Goal: Task Accomplishment & Management: Use online tool/utility

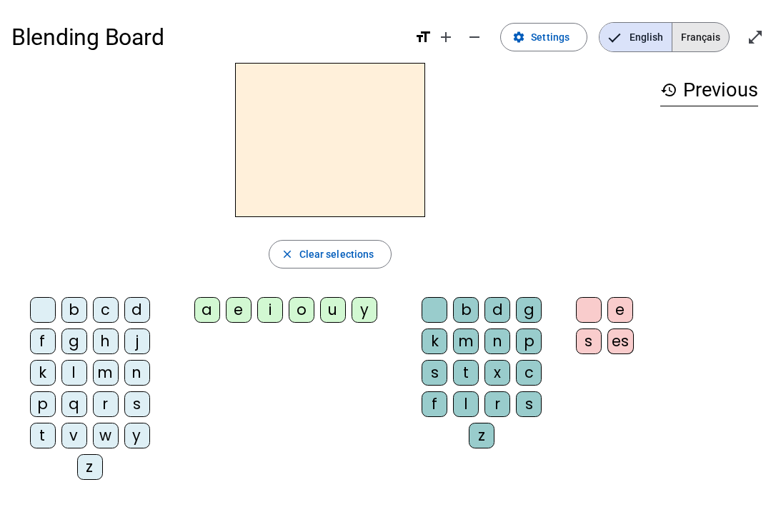
click at [712, 34] on span "Français" at bounding box center [701, 37] width 56 height 29
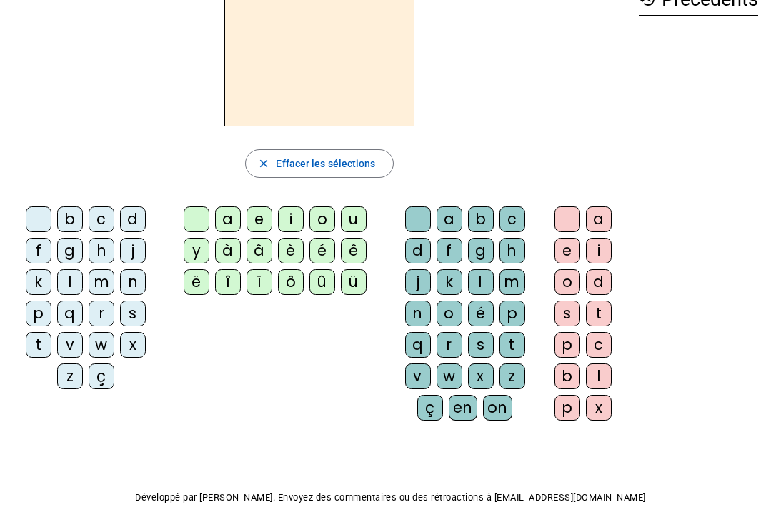
scroll to position [13, 0]
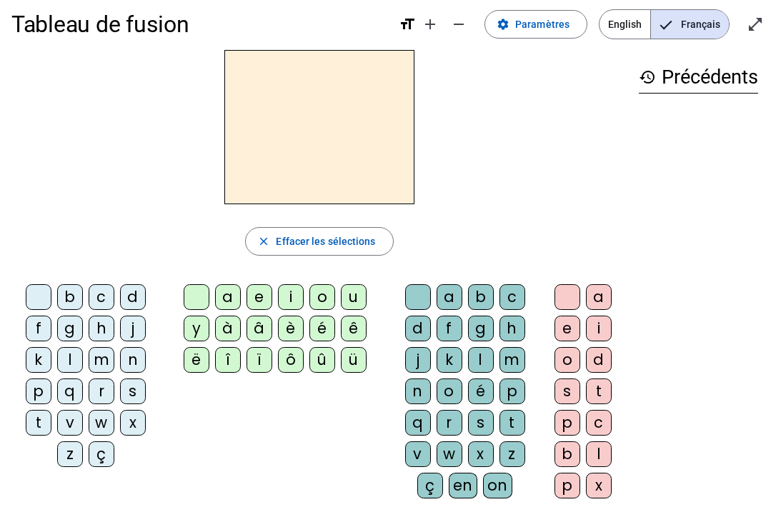
click at [74, 299] on div "b" at bounding box center [70, 297] width 26 height 26
click at [225, 297] on div "a" at bounding box center [228, 297] width 26 height 26
click at [511, 361] on div "m" at bounding box center [513, 360] width 26 height 26
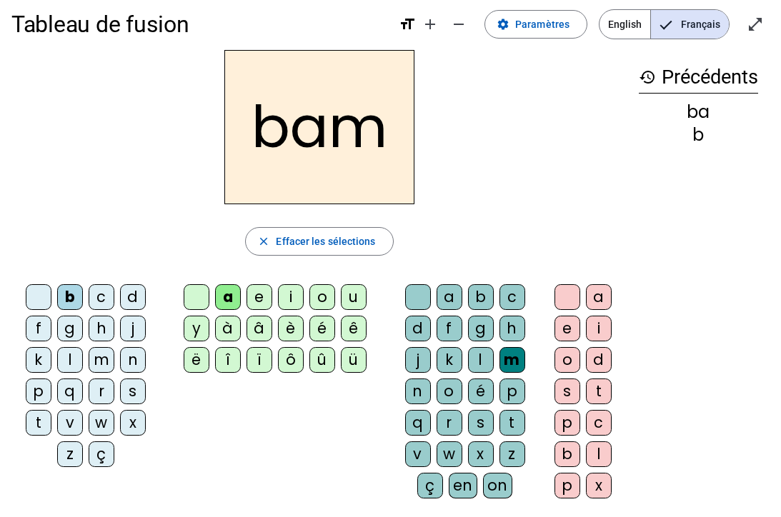
click at [517, 394] on div "p" at bounding box center [513, 392] width 26 height 26
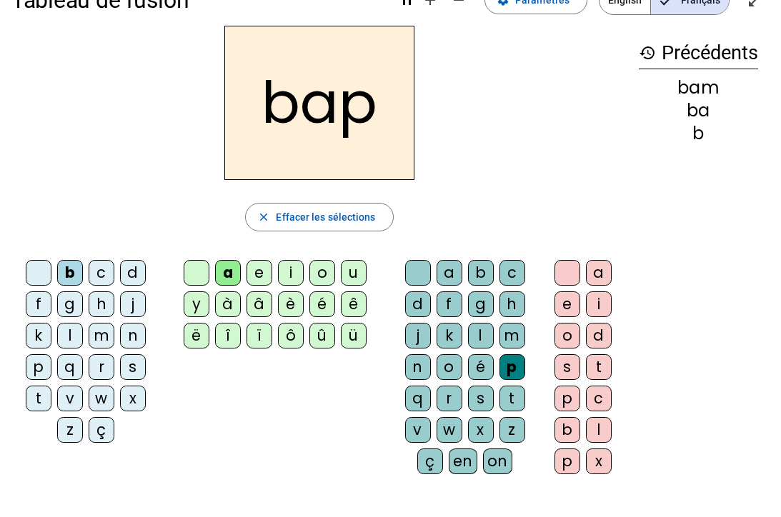
scroll to position [0, 0]
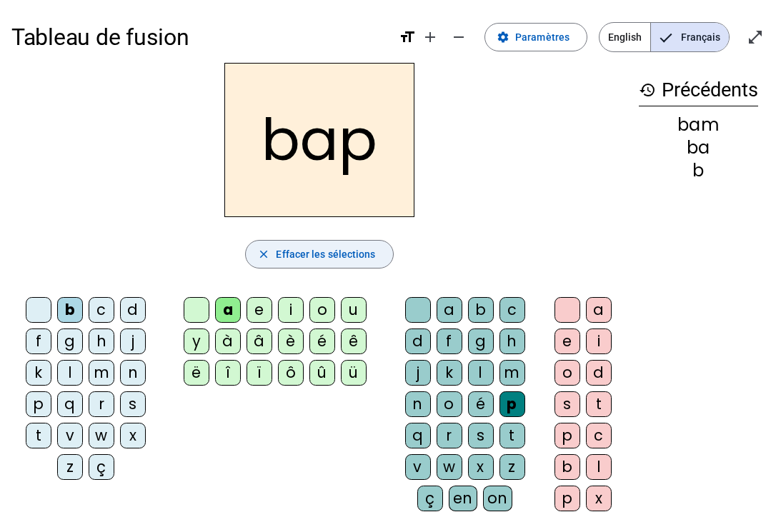
click at [347, 257] on span "Effacer les sélections" at bounding box center [325, 254] width 99 height 17
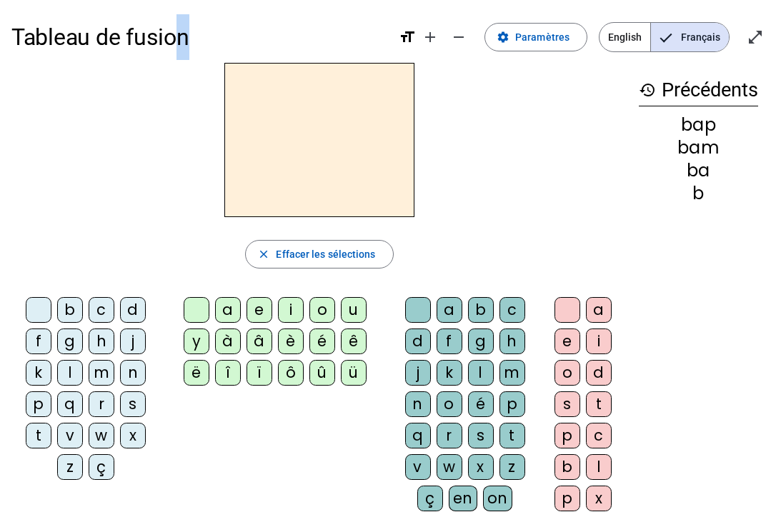
click at [162, 68] on div "Tableau de fusion format_size add remove settings Paramètres English Français o…" at bounding box center [390, 336] width 781 height 673
click at [514, 172] on div at bounding box center [319, 140] width 616 height 154
click at [534, 30] on span "Paramètres" at bounding box center [542, 37] width 54 height 17
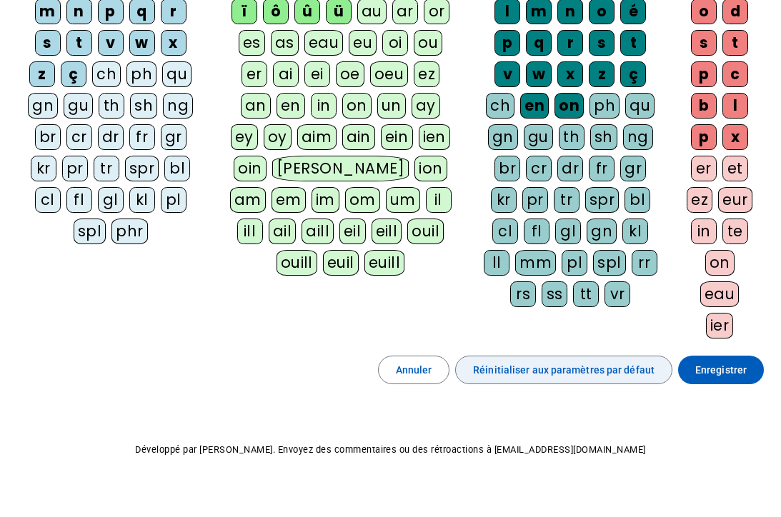
scroll to position [253, 0]
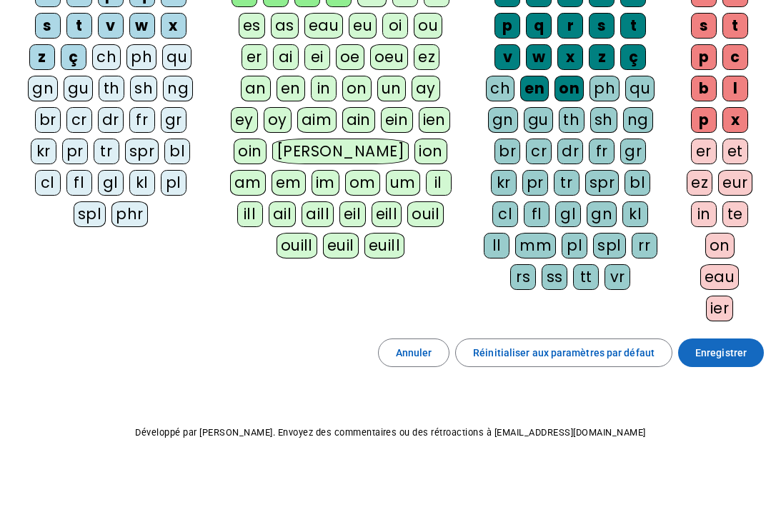
click at [722, 355] on span "Enregistrer" at bounding box center [720, 352] width 51 height 17
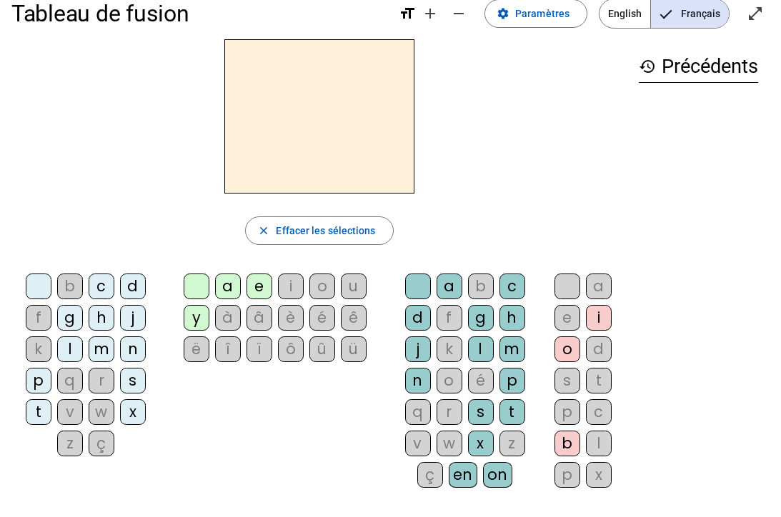
scroll to position [13, 0]
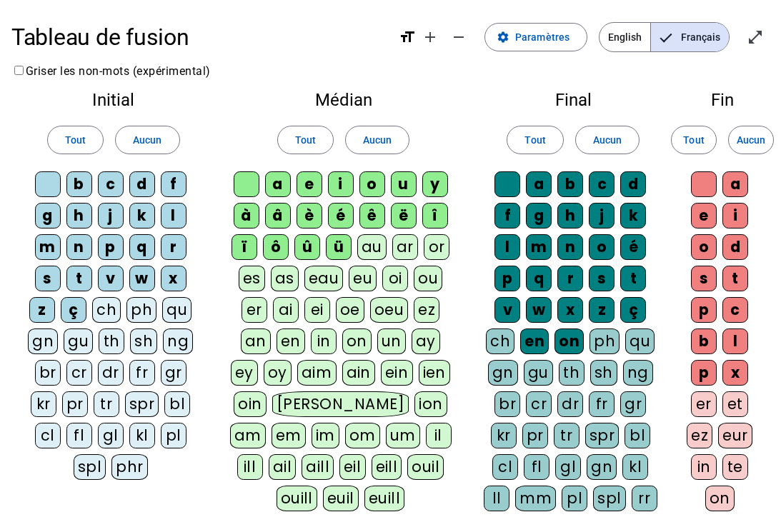
click at [20, 67] on label "Griser les non-mots (expérimental)" at bounding box center [110, 71] width 199 height 14
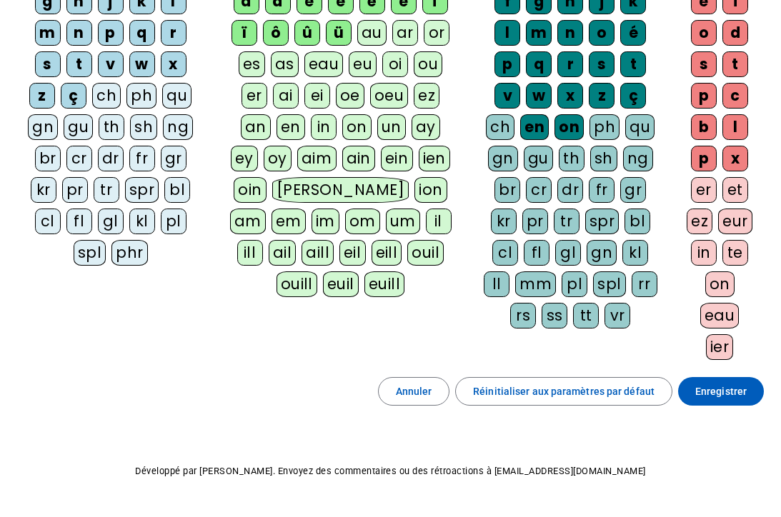
scroll to position [253, 0]
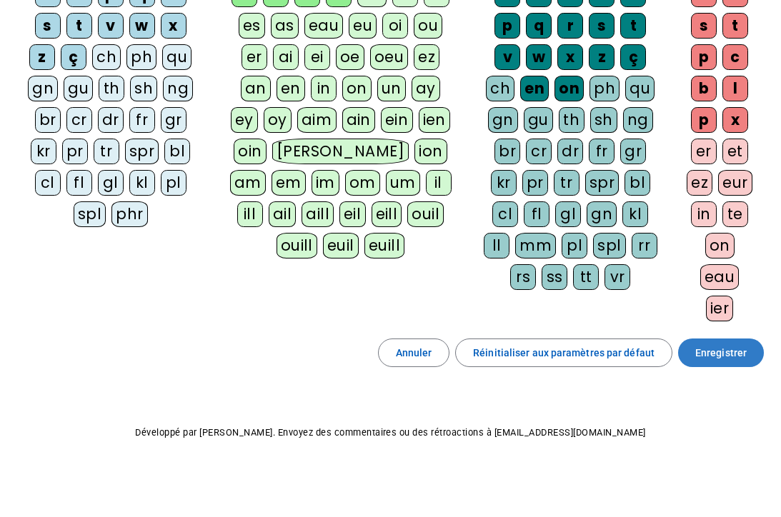
click at [725, 352] on span "Enregistrer" at bounding box center [720, 352] width 51 height 17
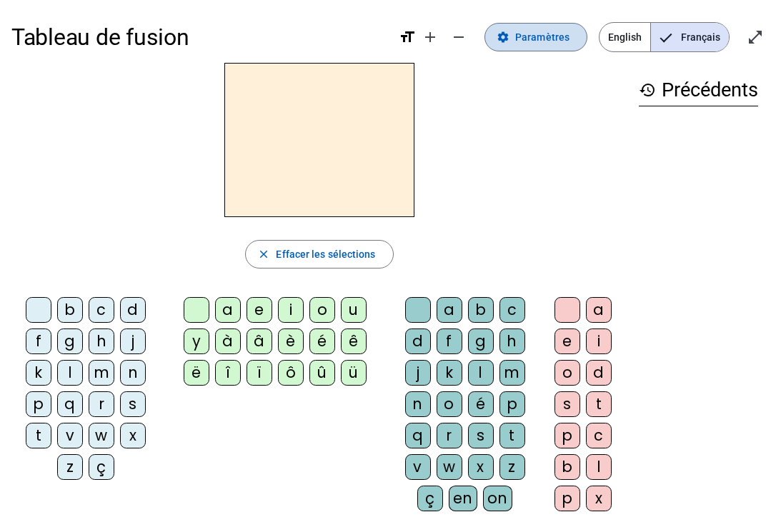
click at [544, 39] on span "Paramètres" at bounding box center [542, 37] width 54 height 17
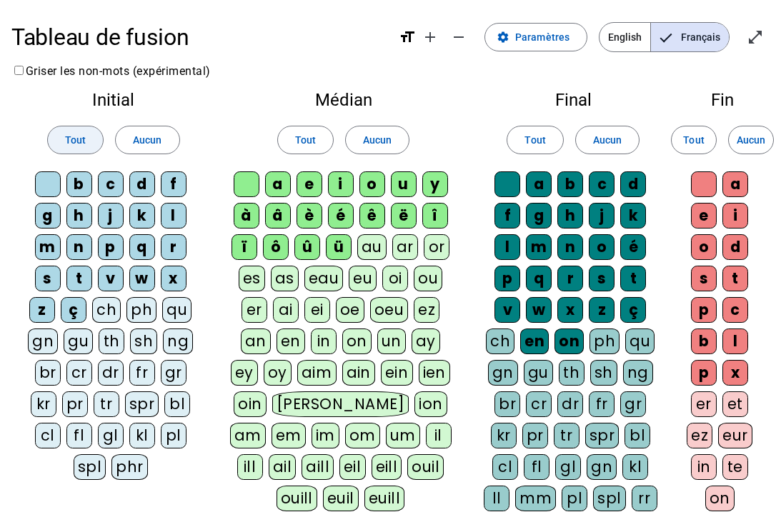
click at [76, 139] on span "Tout" at bounding box center [75, 140] width 21 height 17
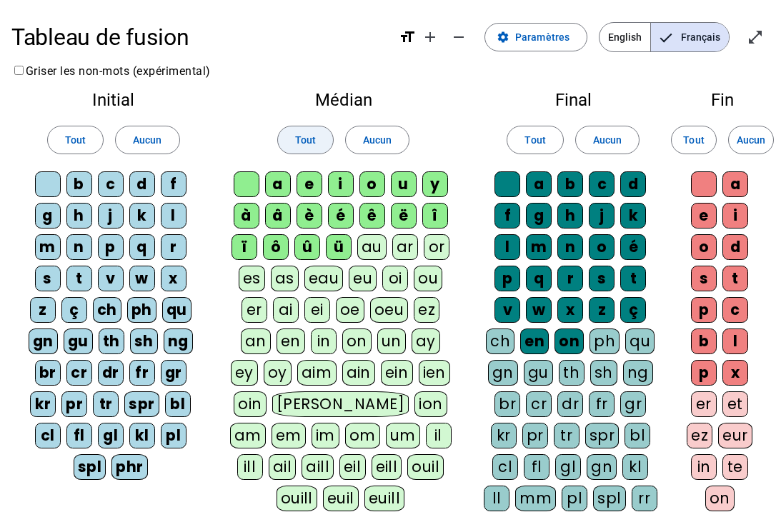
click at [305, 141] on span "Tout" at bounding box center [305, 140] width 21 height 17
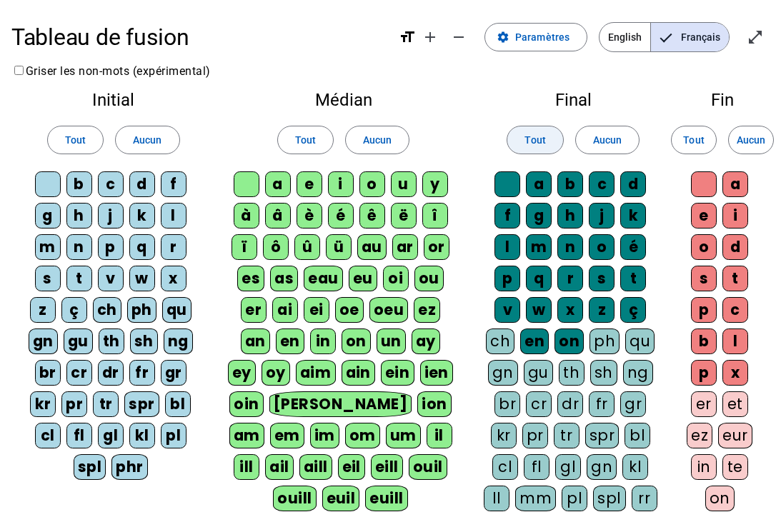
click at [535, 140] on span "Tout" at bounding box center [535, 140] width 21 height 17
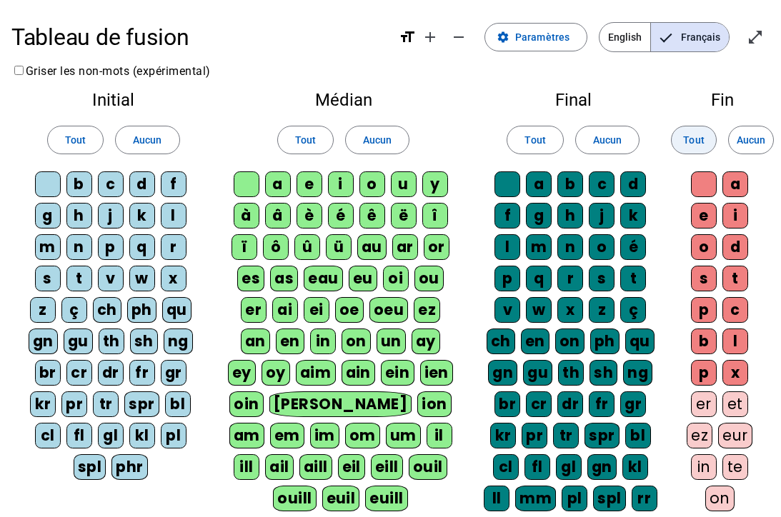
click at [695, 142] on span "Tout" at bounding box center [693, 140] width 21 height 17
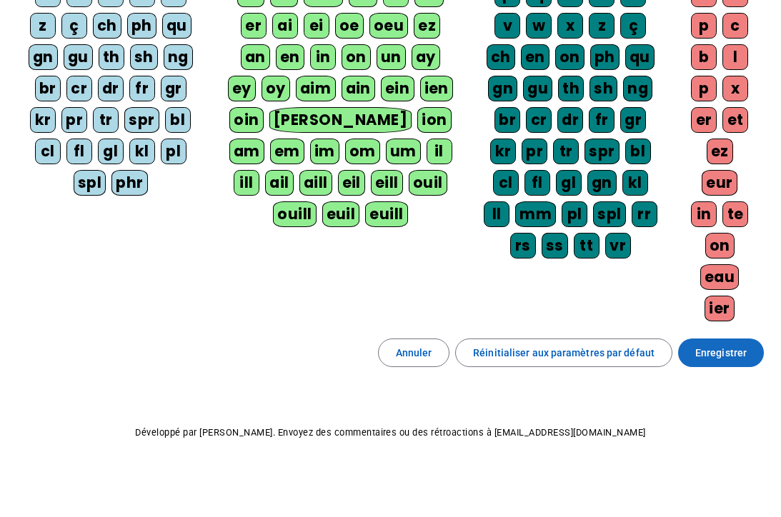
click at [720, 358] on span "Enregistrer" at bounding box center [720, 352] width 51 height 17
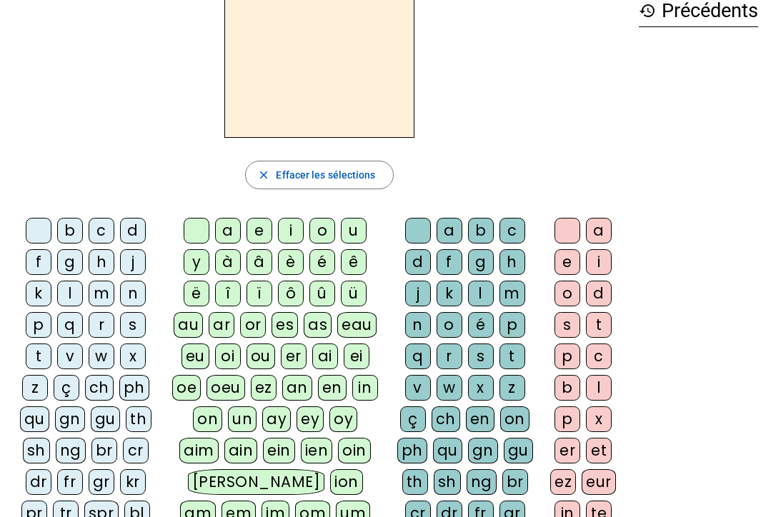
scroll to position [153, 0]
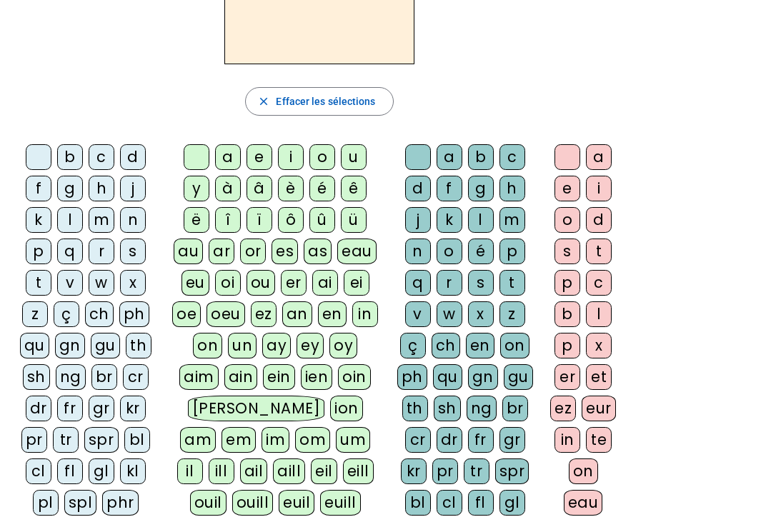
click at [66, 157] on div "b" at bounding box center [70, 157] width 26 height 26
click at [225, 157] on div "a" at bounding box center [228, 157] width 26 height 26
click at [508, 159] on div "c" at bounding box center [513, 157] width 26 height 26
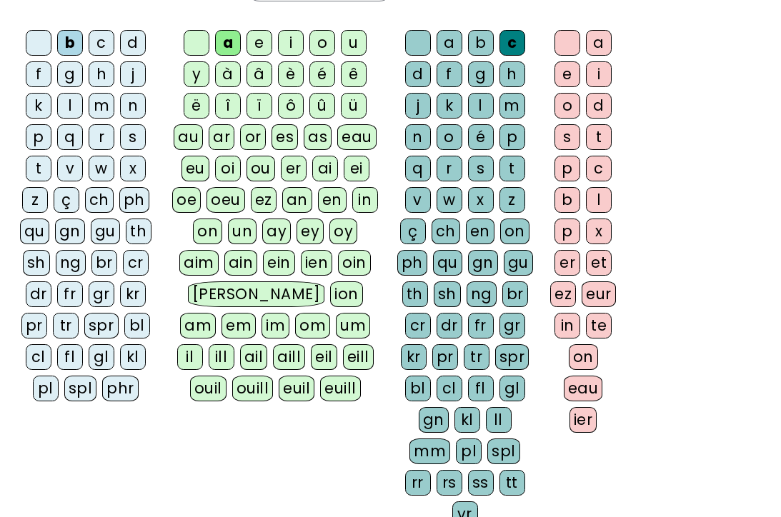
scroll to position [143, 0]
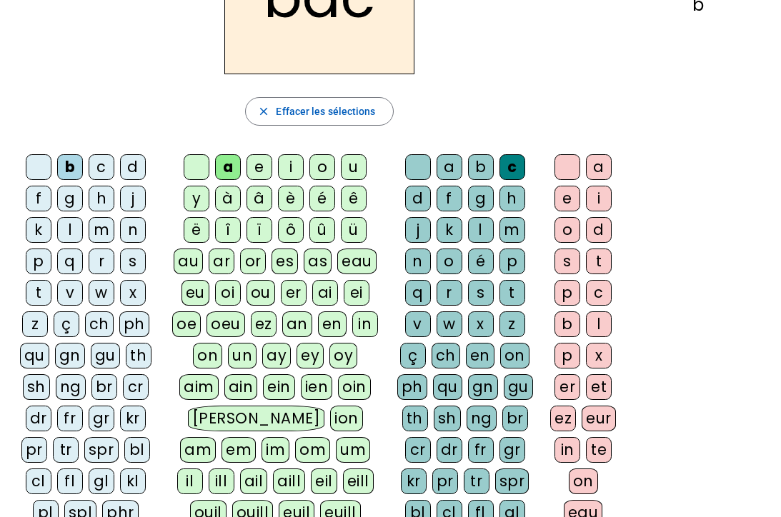
click at [510, 167] on div "c" at bounding box center [513, 167] width 26 height 26
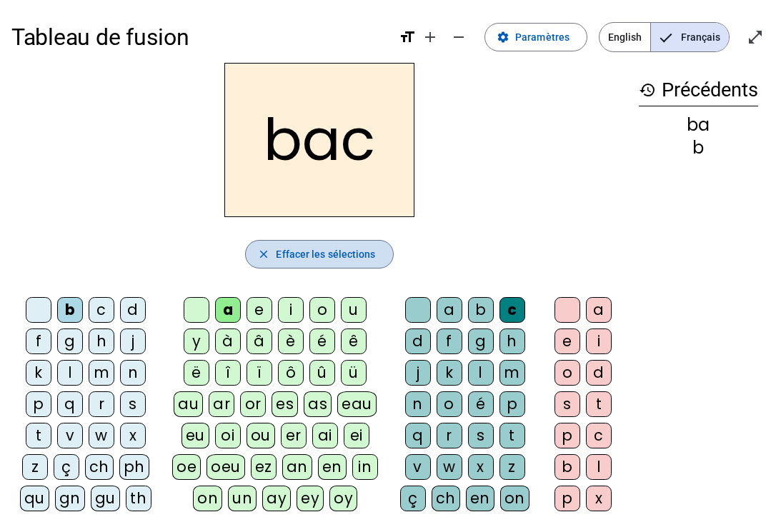
click at [298, 256] on span "Effacer les sélections" at bounding box center [325, 254] width 99 height 17
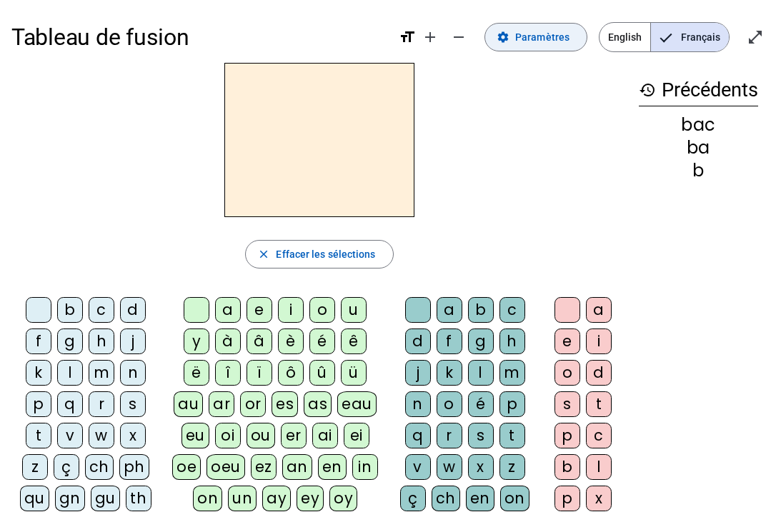
click at [542, 36] on span "Paramètres" at bounding box center [542, 37] width 54 height 17
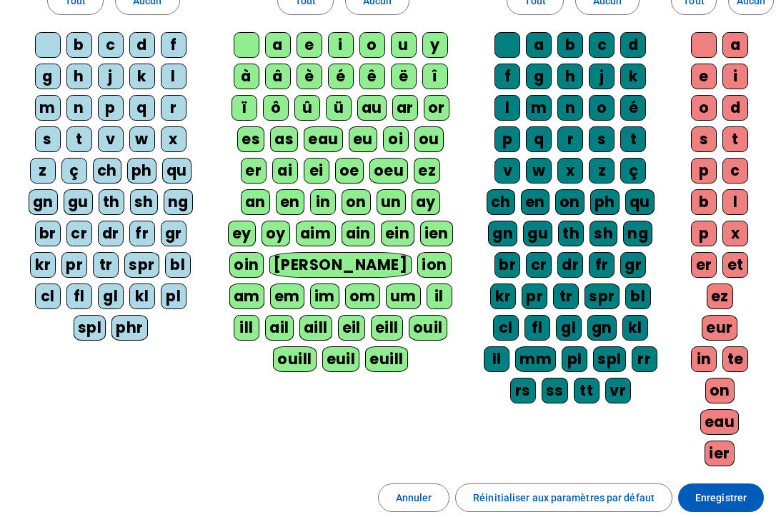
scroll to position [284, 0]
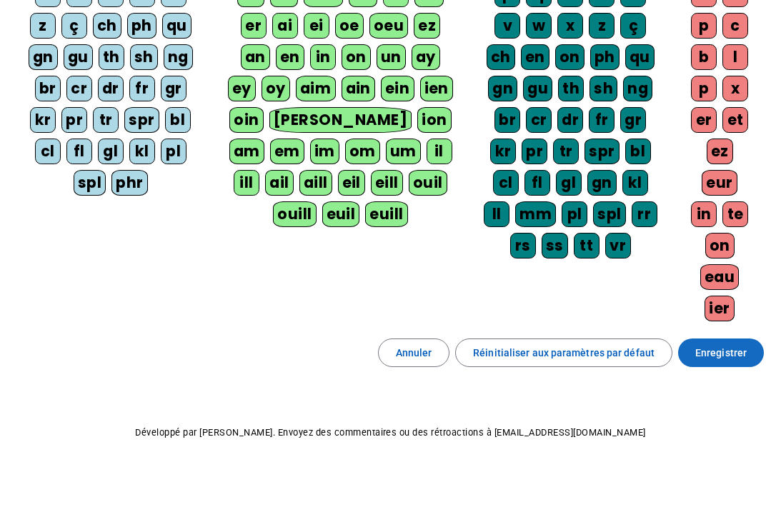
click at [733, 346] on span "Enregistrer" at bounding box center [720, 352] width 51 height 17
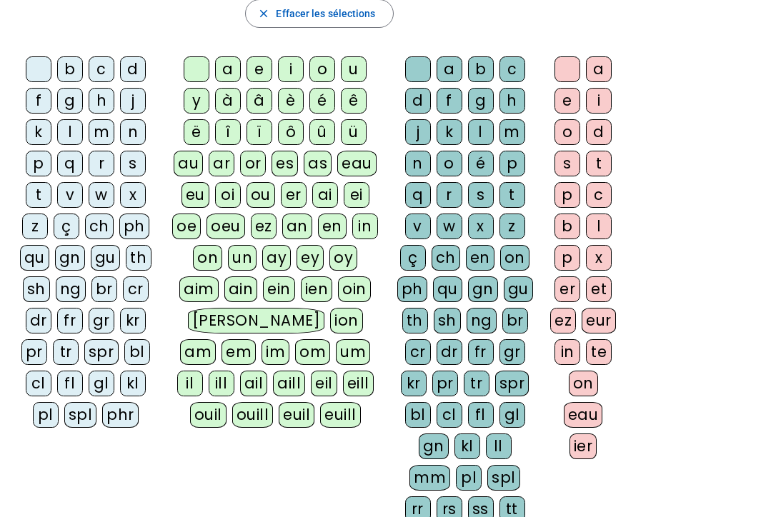
scroll to position [286, 0]
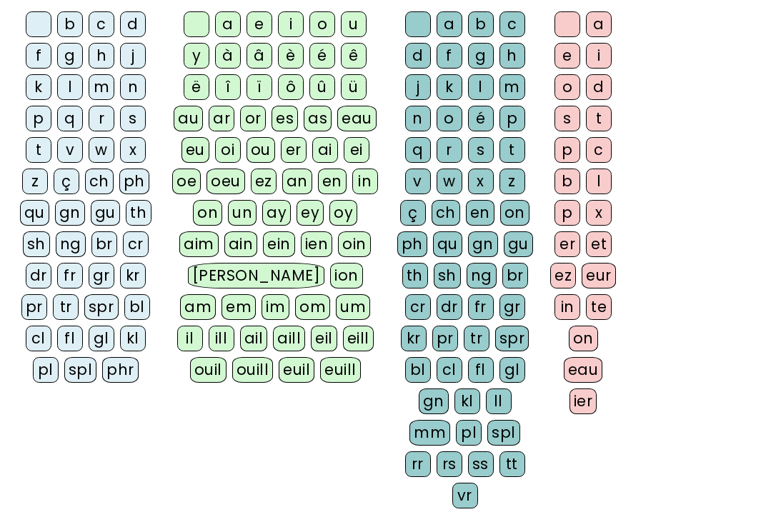
click at [66, 277] on div "fr" at bounding box center [70, 276] width 26 height 26
click at [229, 150] on div "oi" at bounding box center [228, 150] width 26 height 26
click at [595, 89] on div "d" at bounding box center [599, 87] width 26 height 26
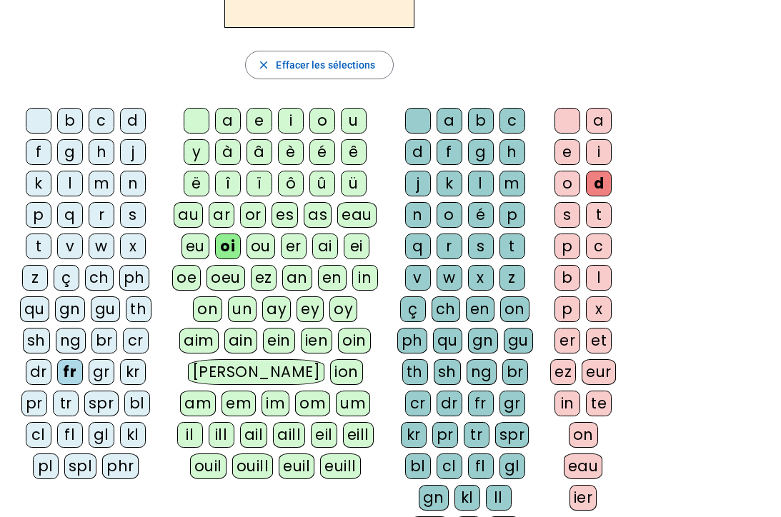
scroll to position [0, 0]
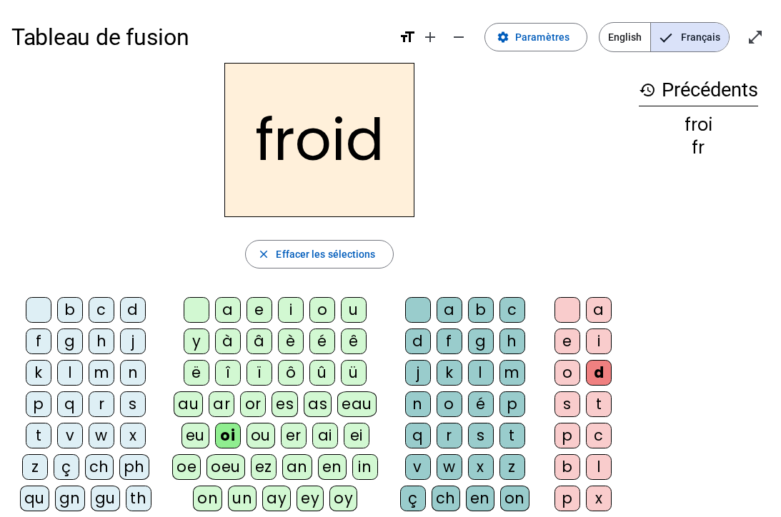
click at [265, 437] on div "ou" at bounding box center [261, 436] width 29 height 26
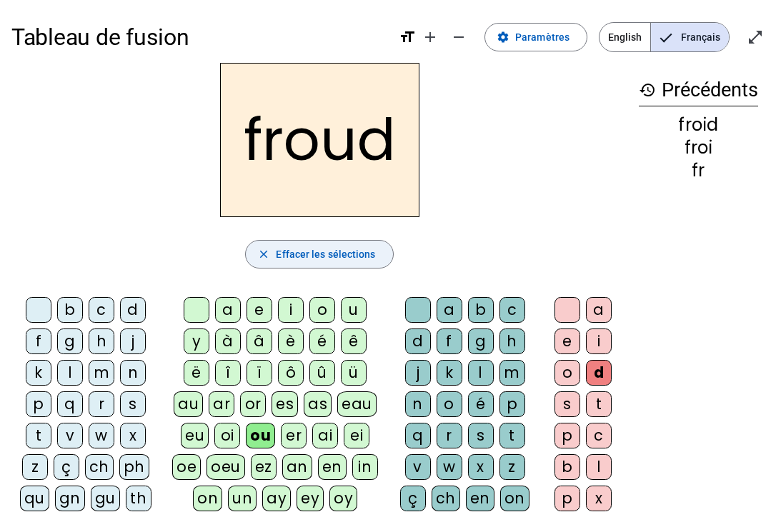
click at [355, 254] on span "Effacer les sélections" at bounding box center [325, 254] width 99 height 17
